Goal: Use online tool/utility: Utilize a website feature to perform a specific function

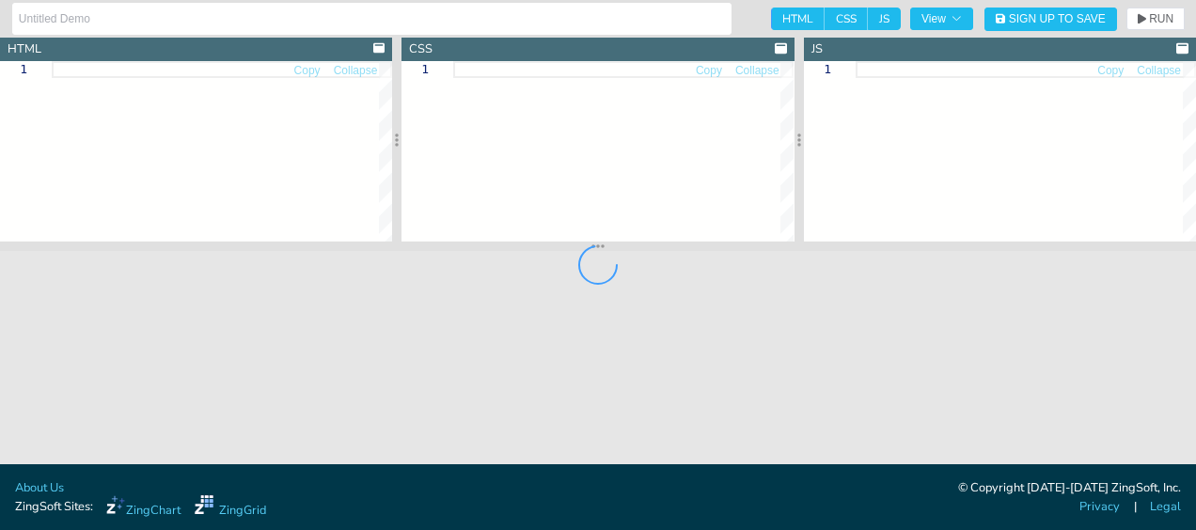
type input "jsdocs zg-column typeButtonHandler"
type textarea "<!DOCTYPE html> <html> <head> <meta charset="utf-8"> <title>ZingGrid Demo</titl…"
type textarea "function alertName(rowData) { alert(`Button "${rowData.label}"" clicked!`); };"
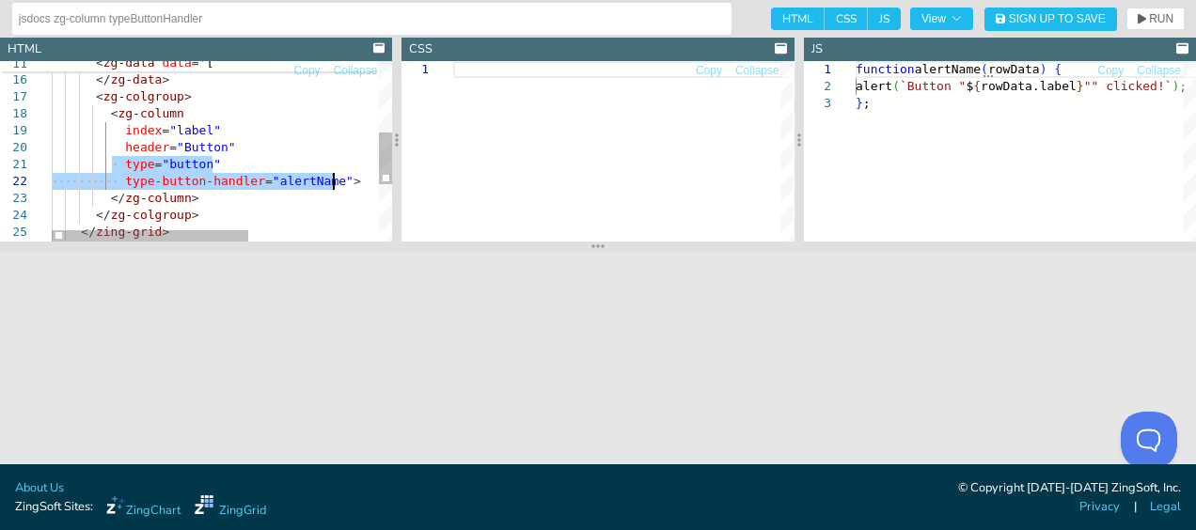
drag, startPoint x: 113, startPoint y: 160, endPoint x: 341, endPoint y: 181, distance: 229.5
click at [341, 181] on div "]' > </ zg-data > < zg-colgroup > < zg-column index = "label" header = "Button"…" at bounding box center [334, 128] width 564 height 621
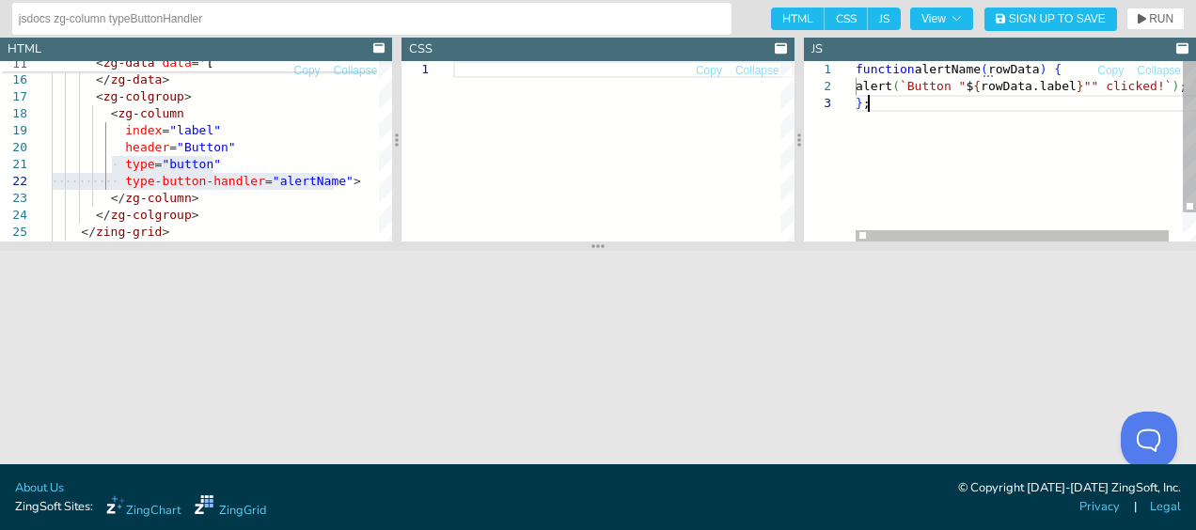
scroll to position [0, 11]
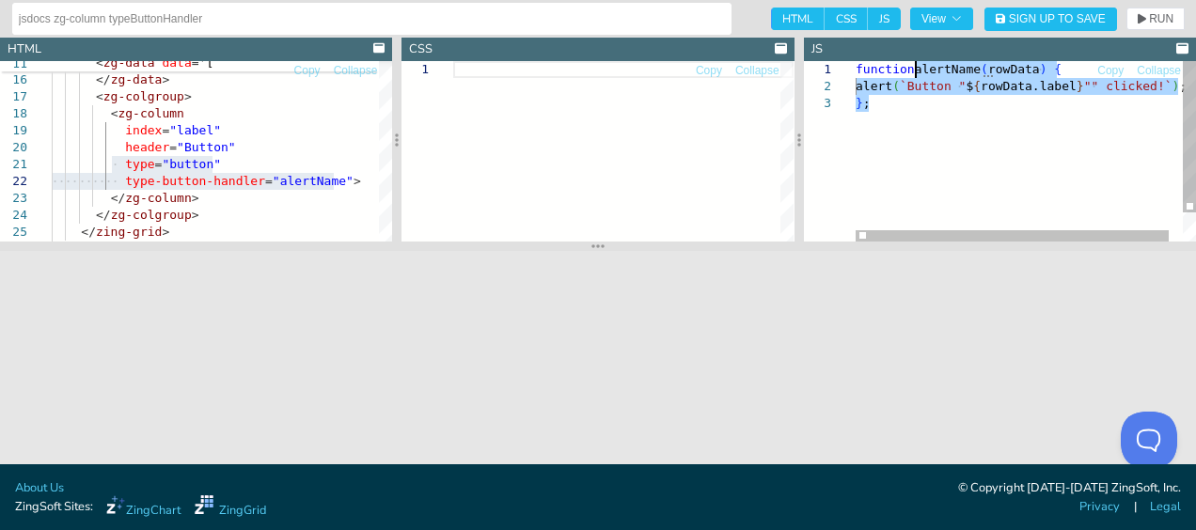
drag, startPoint x: 871, startPoint y: 107, endPoint x: 914, endPoint y: 74, distance: 54.4
click at [914, 74] on div "function alertName ( rowData ) { alert ( `Button " $ { rowData.label } "" click…" at bounding box center [1034, 168] width 356 height 214
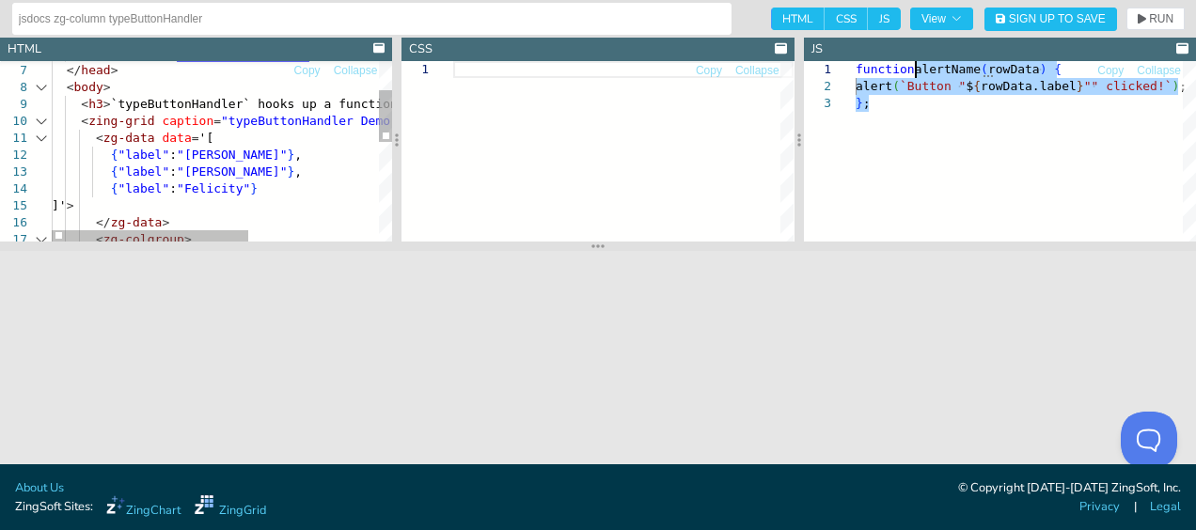
click at [38, 122] on div at bounding box center [41, 121] width 24 height 17
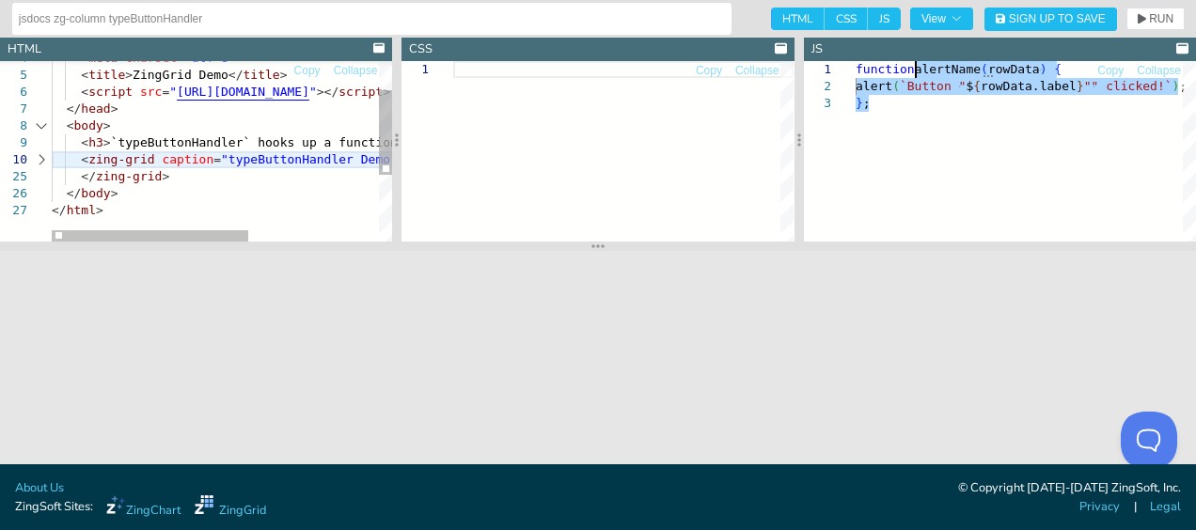
scroll to position [0, 0]
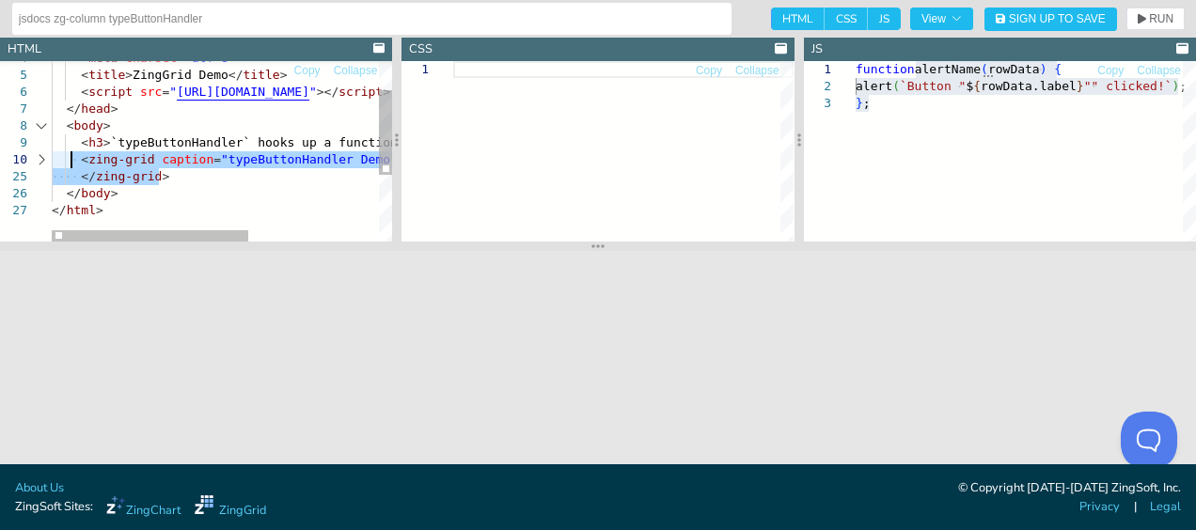
drag, startPoint x: 175, startPoint y: 174, endPoint x: 68, endPoint y: 160, distance: 108.1
click at [68, 160] on div "< meta charset = "utf-8" > < title > ZingGrid Demo </ title > < script src = " …" at bounding box center [334, 191] width 564 height 384
click at [39, 160] on div at bounding box center [41, 159] width 24 height 17
type textarea "<!DOCTYPE html> <html> <head> <meta charset="utf-8"> <title>ZingGrid Demo</titl…"
